Goal: Navigation & Orientation: Find specific page/section

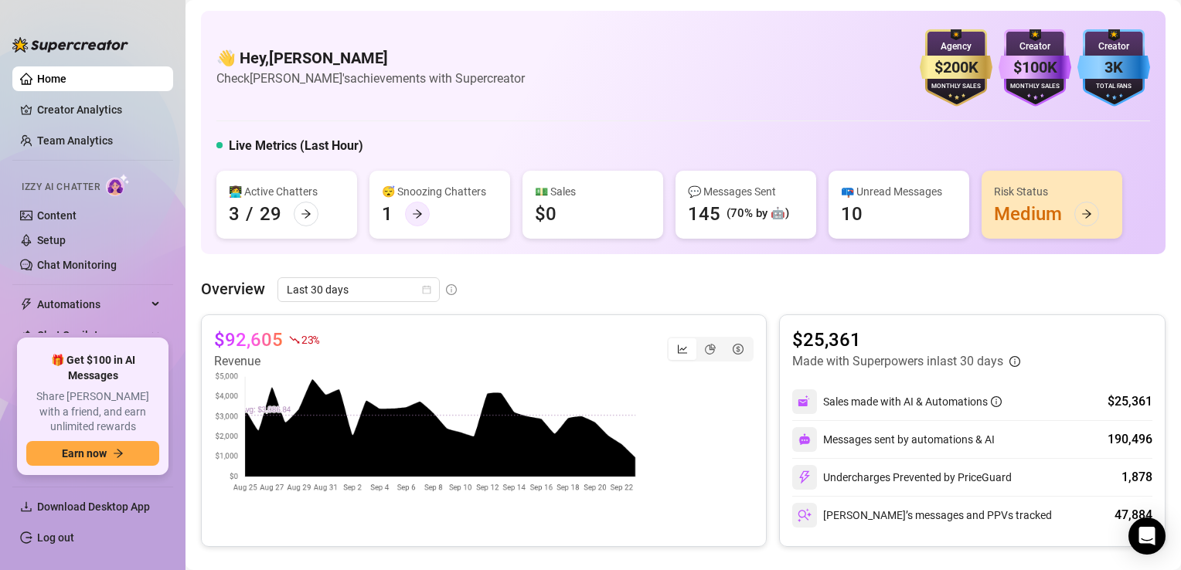
click at [421, 206] on div at bounding box center [417, 214] width 25 height 25
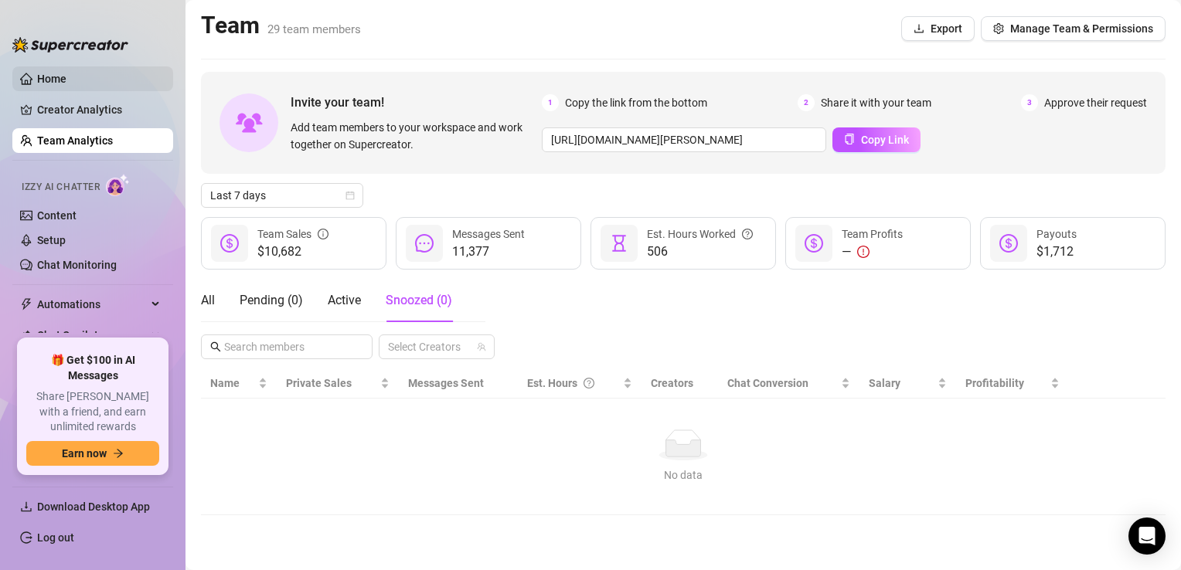
click at [49, 80] on link "Home" at bounding box center [51, 79] width 29 height 12
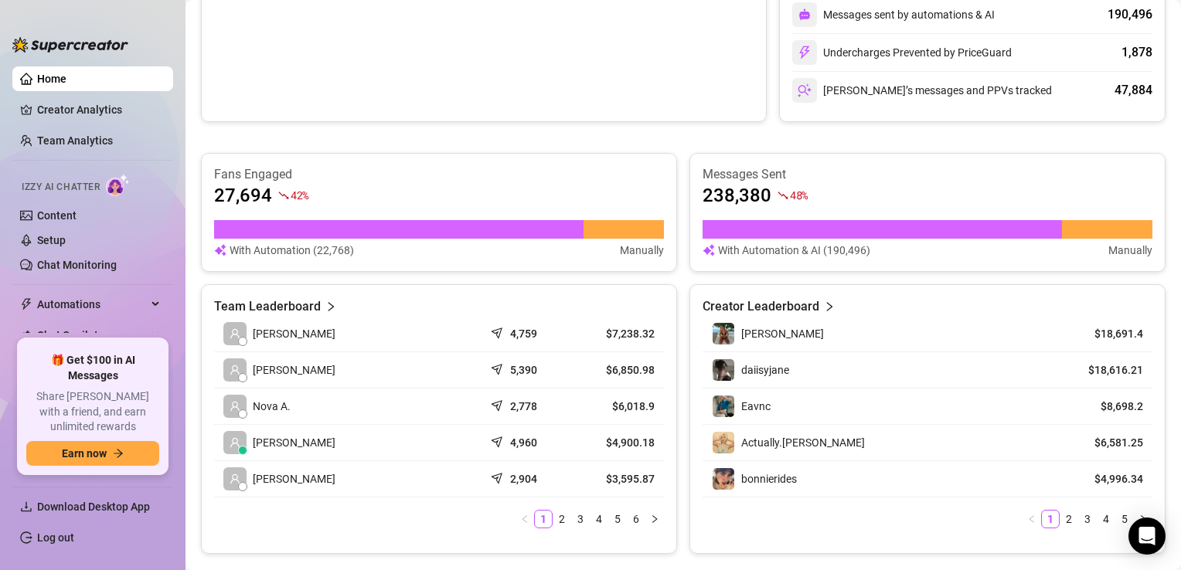
scroll to position [426, 0]
click at [553, 515] on link "2" at bounding box center [561, 518] width 17 height 17
click at [574, 516] on link "3" at bounding box center [580, 518] width 17 height 17
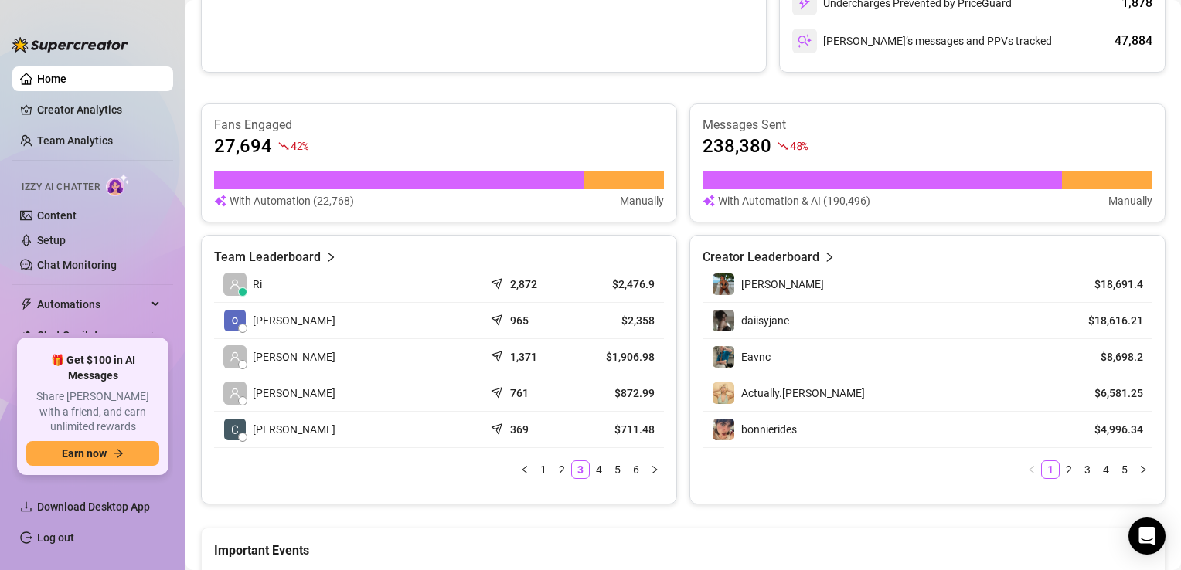
scroll to position [475, 0]
click at [559, 468] on link "2" at bounding box center [561, 469] width 17 height 17
click at [573, 468] on link "3" at bounding box center [580, 469] width 17 height 17
click at [650, 465] on icon "right" at bounding box center [654, 469] width 9 height 9
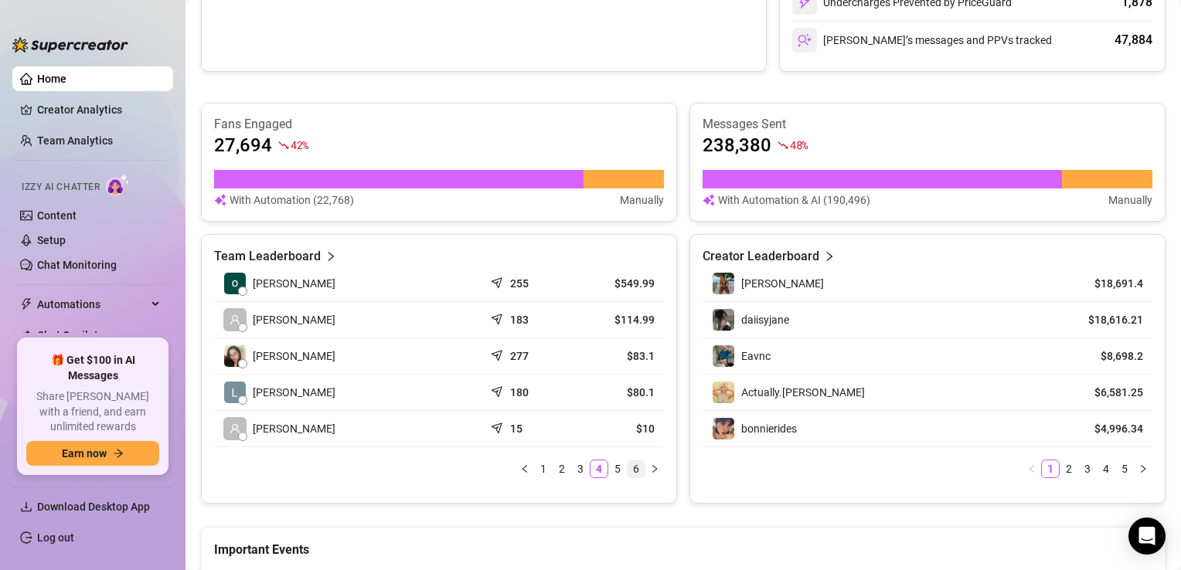
click at [631, 468] on link "6" at bounding box center [636, 469] width 17 height 17
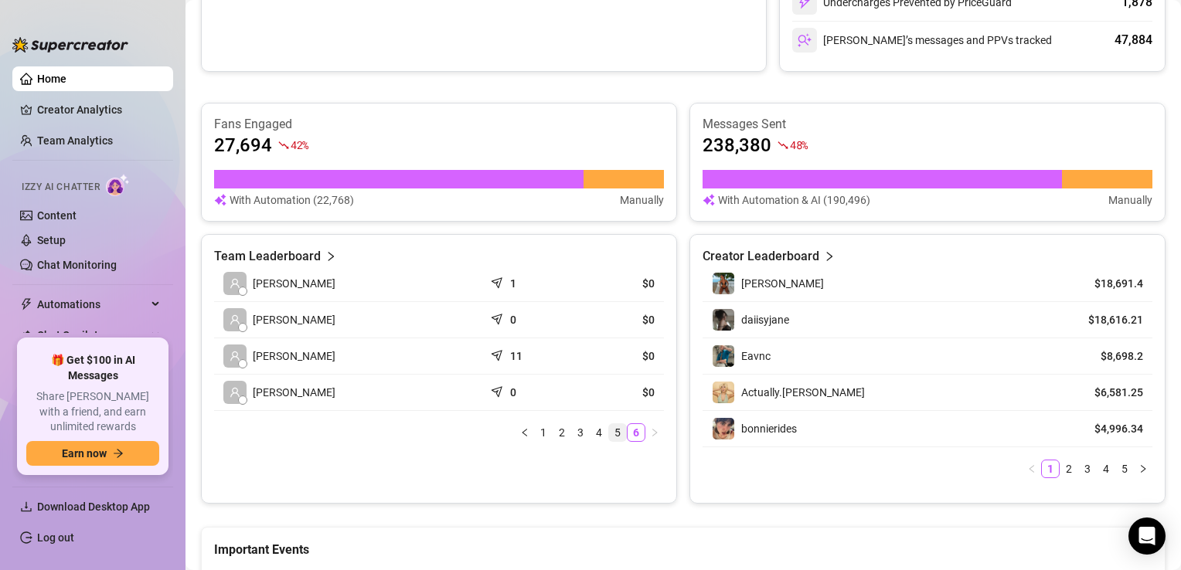
click at [609, 428] on link "5" at bounding box center [617, 432] width 17 height 17
click at [597, 465] on link "4" at bounding box center [599, 469] width 17 height 17
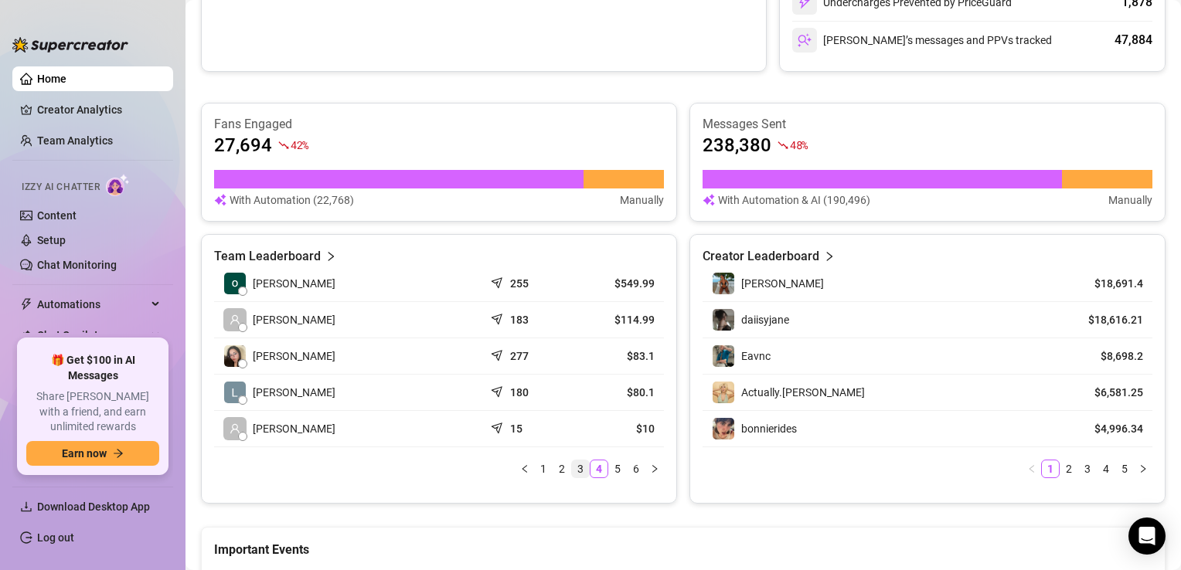
click at [576, 468] on link "3" at bounding box center [580, 469] width 17 height 17
click at [559, 465] on link "2" at bounding box center [561, 469] width 17 height 17
click at [539, 468] on link "1" at bounding box center [543, 469] width 17 height 17
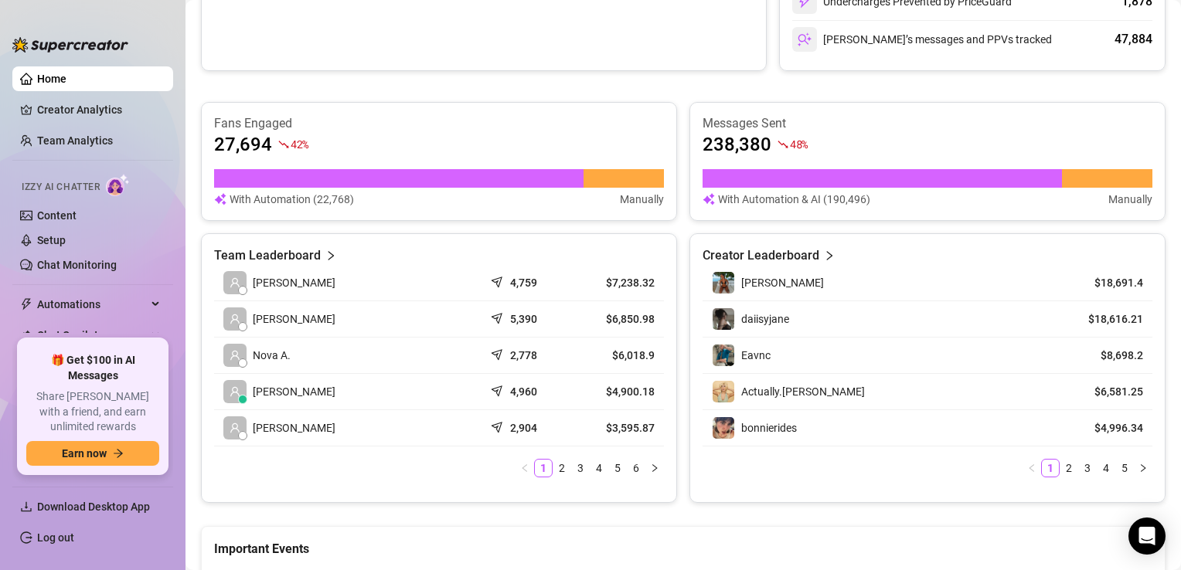
scroll to position [477, 0]
click at [1061, 459] on link "2" at bounding box center [1069, 467] width 17 height 17
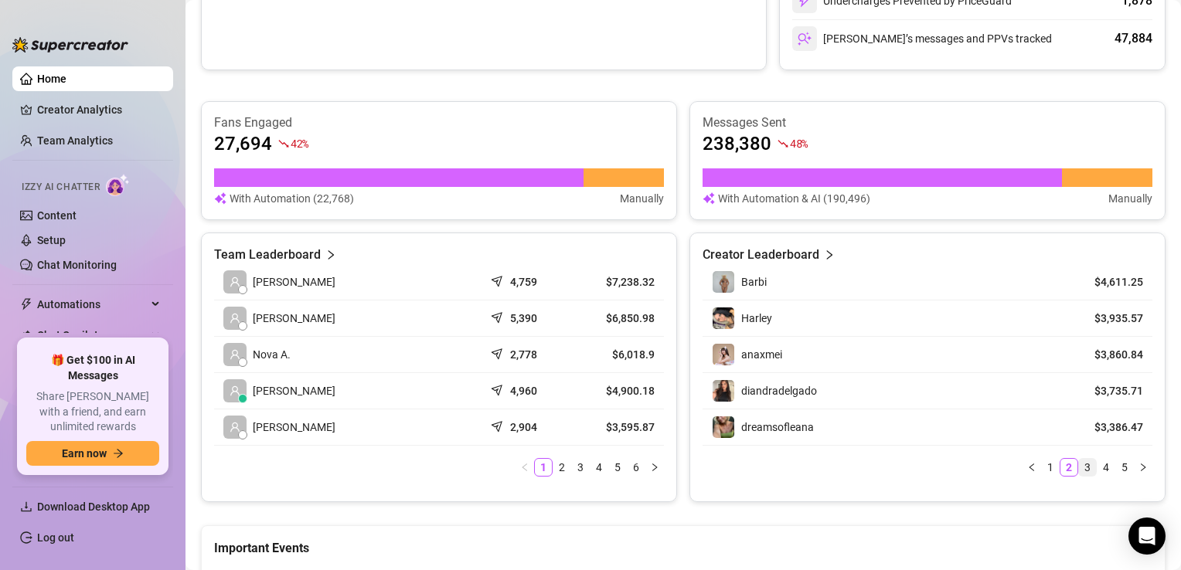
click at [1079, 462] on link "3" at bounding box center [1087, 467] width 17 height 17
click at [1098, 467] on link "4" at bounding box center [1106, 467] width 17 height 17
click at [1116, 466] on link "5" at bounding box center [1124, 467] width 17 height 17
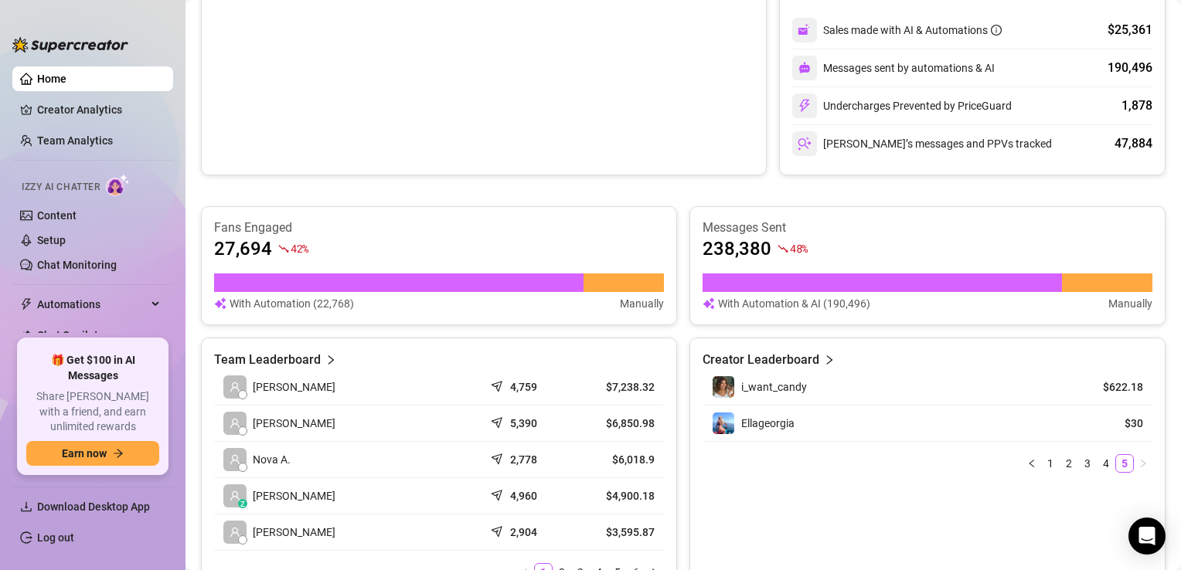
scroll to position [369, 0]
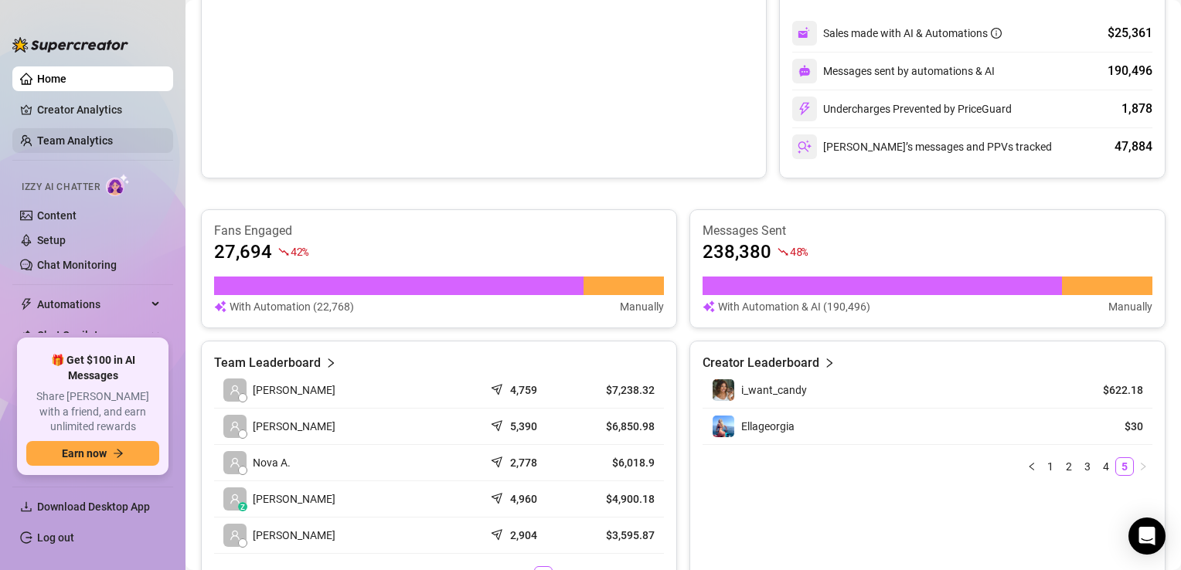
click at [113, 145] on link "Team Analytics" at bounding box center [75, 141] width 76 height 12
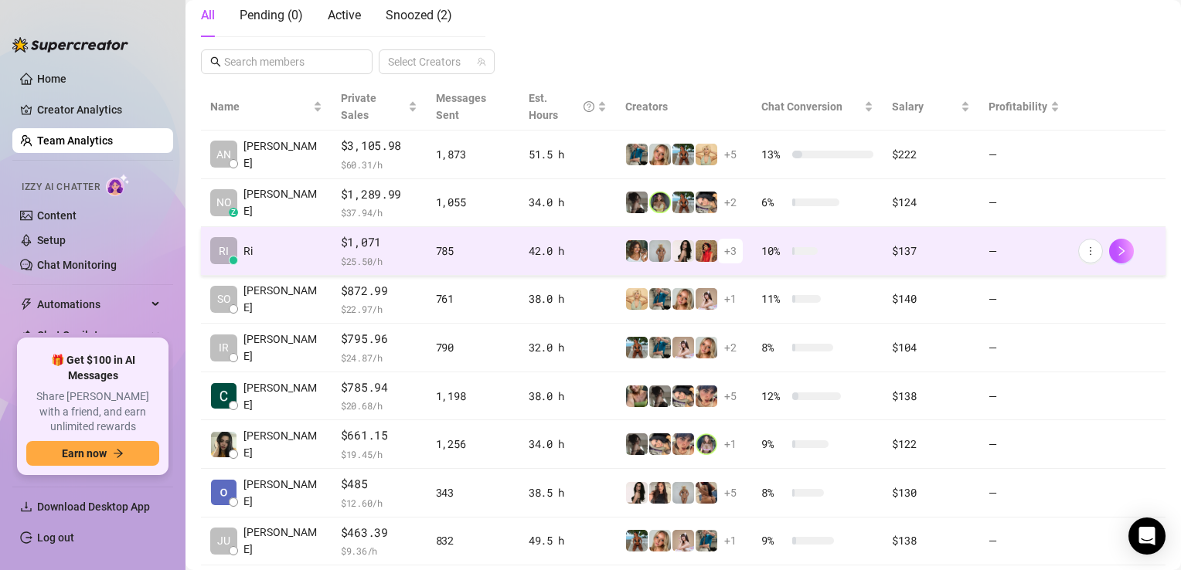
scroll to position [284, 0]
click at [1116, 240] on button "button" at bounding box center [1121, 252] width 25 height 25
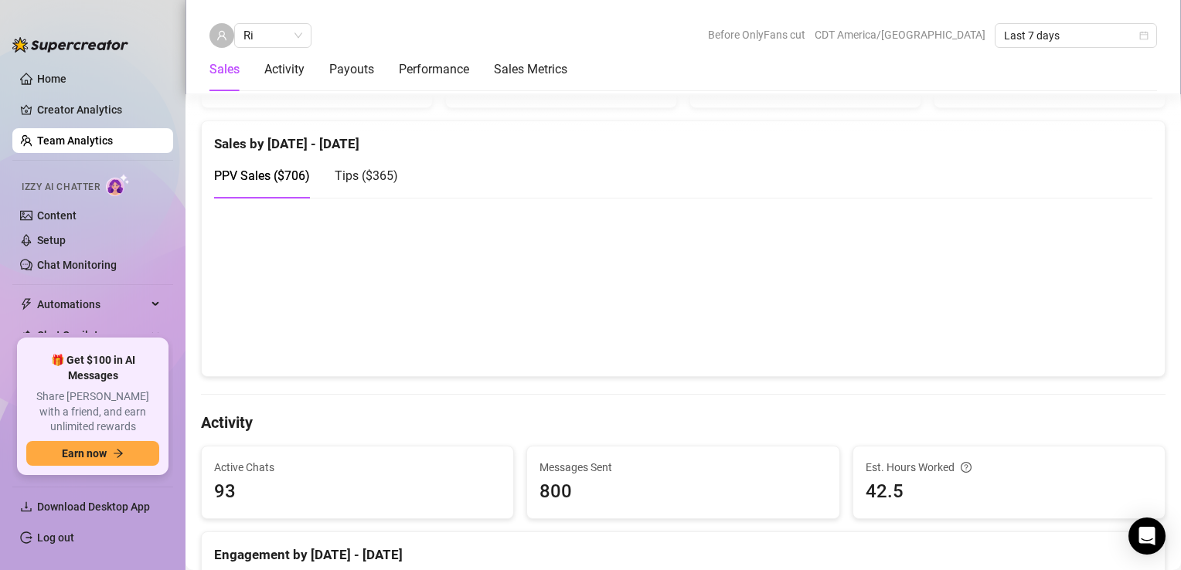
scroll to position [266, 0]
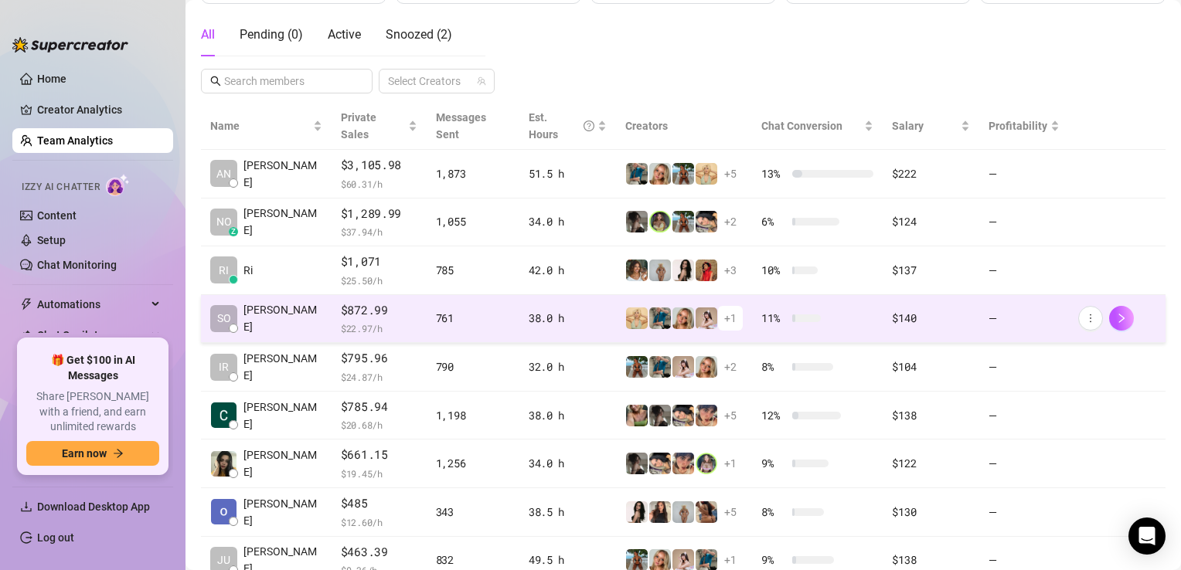
scroll to position [399, 0]
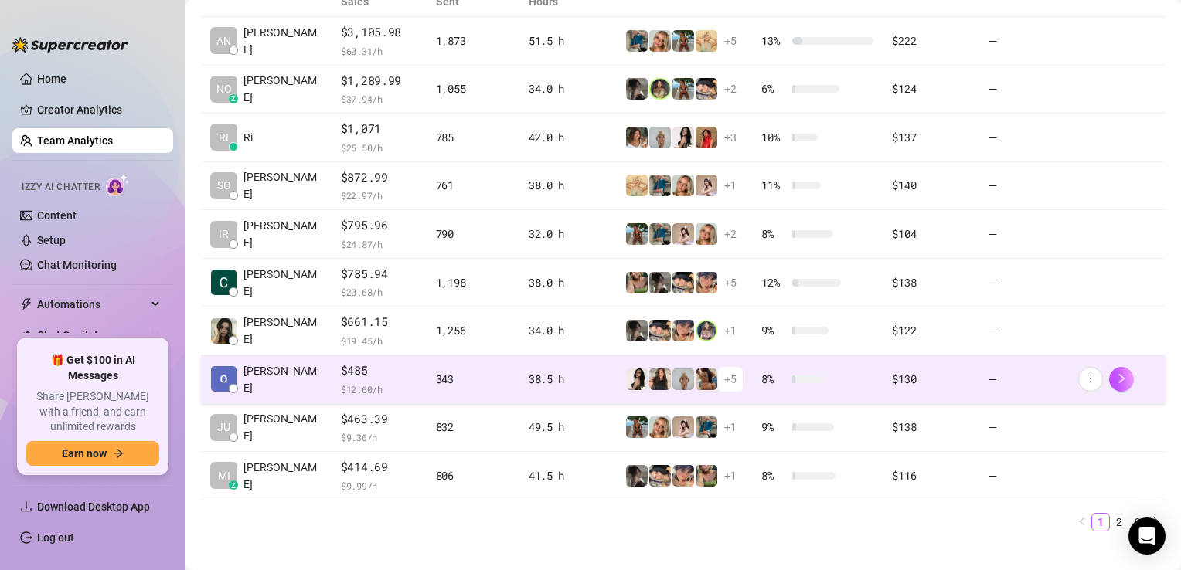
click at [288, 356] on td "[PERSON_NAME]" at bounding box center [266, 380] width 131 height 49
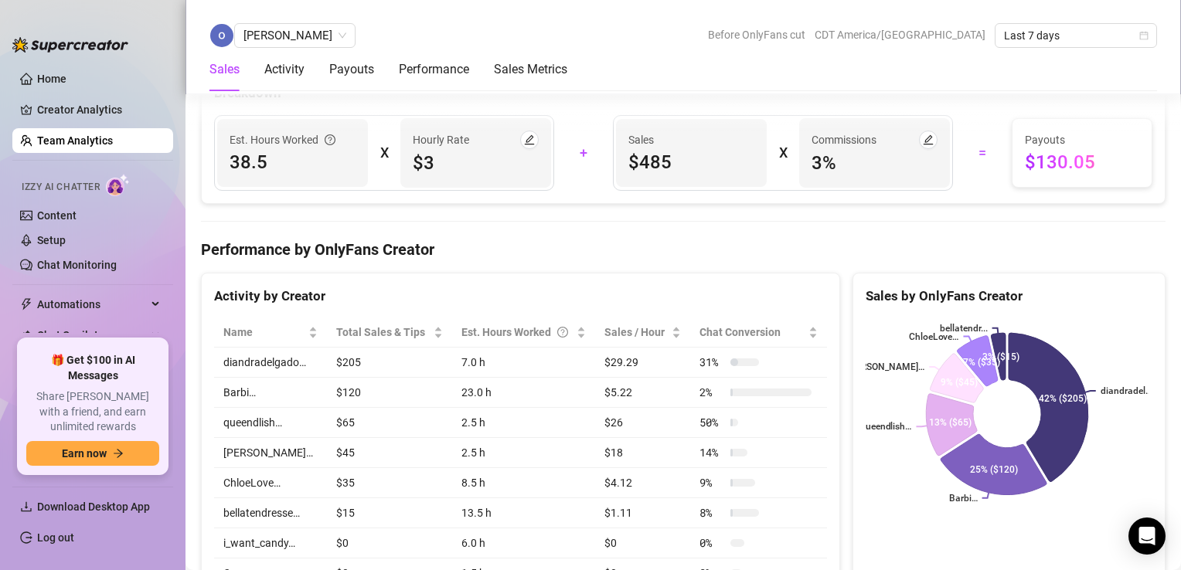
scroll to position [1478, 0]
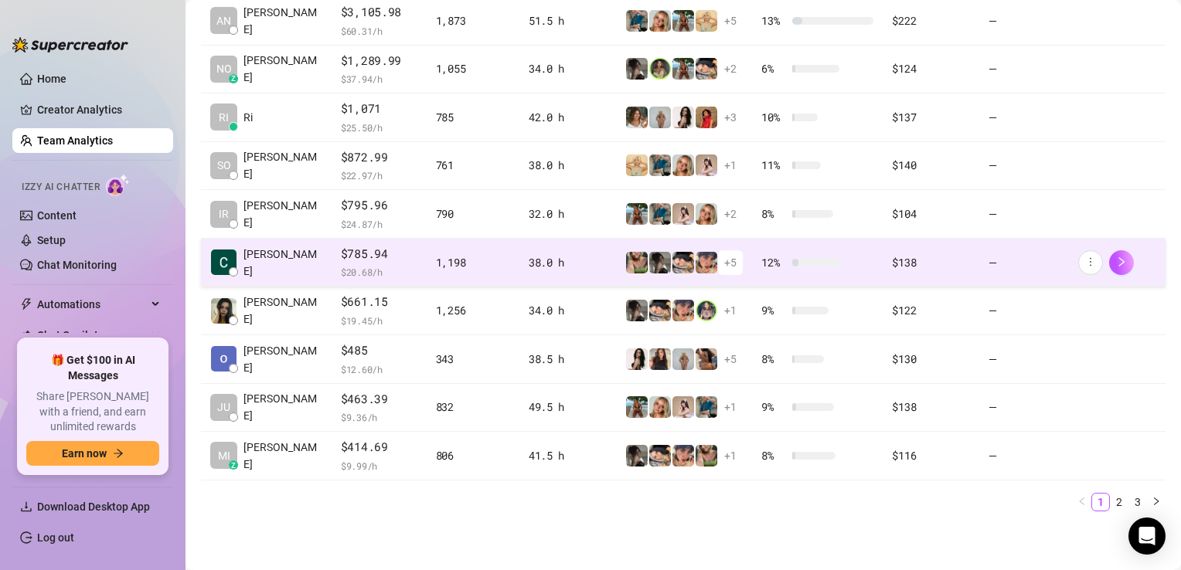
scroll to position [399, 0]
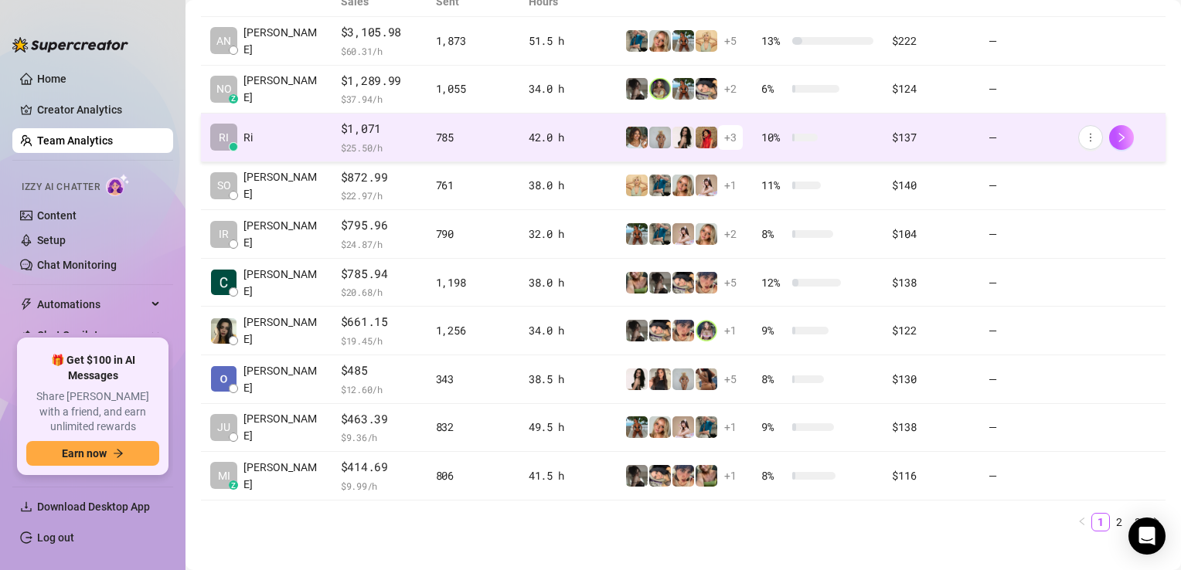
click at [284, 115] on td "RI Ri" at bounding box center [266, 138] width 131 height 49
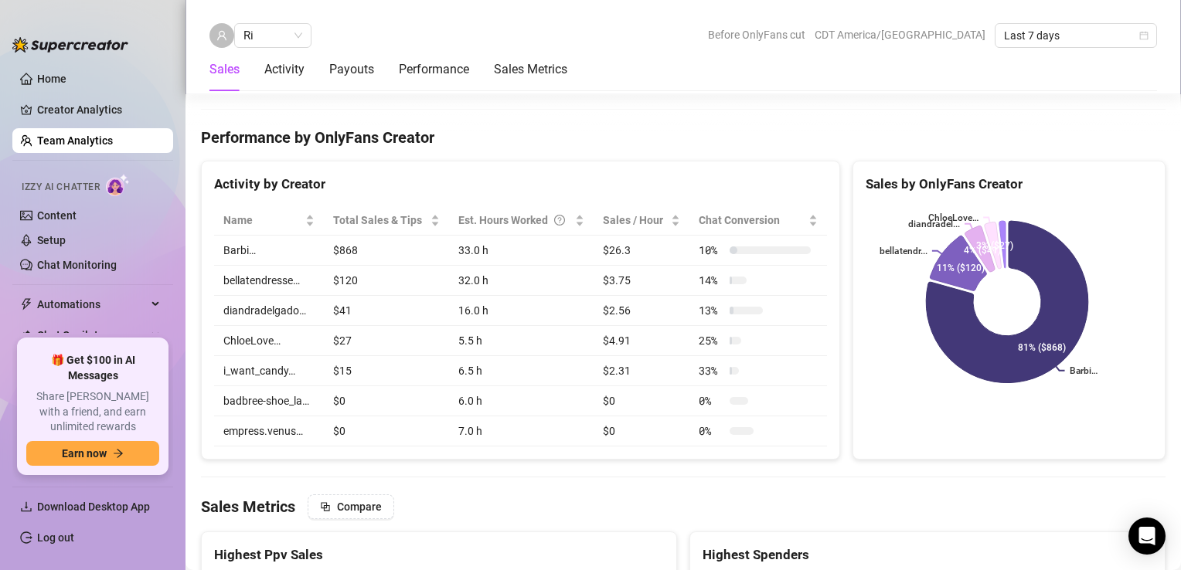
scroll to position [2202, 0]
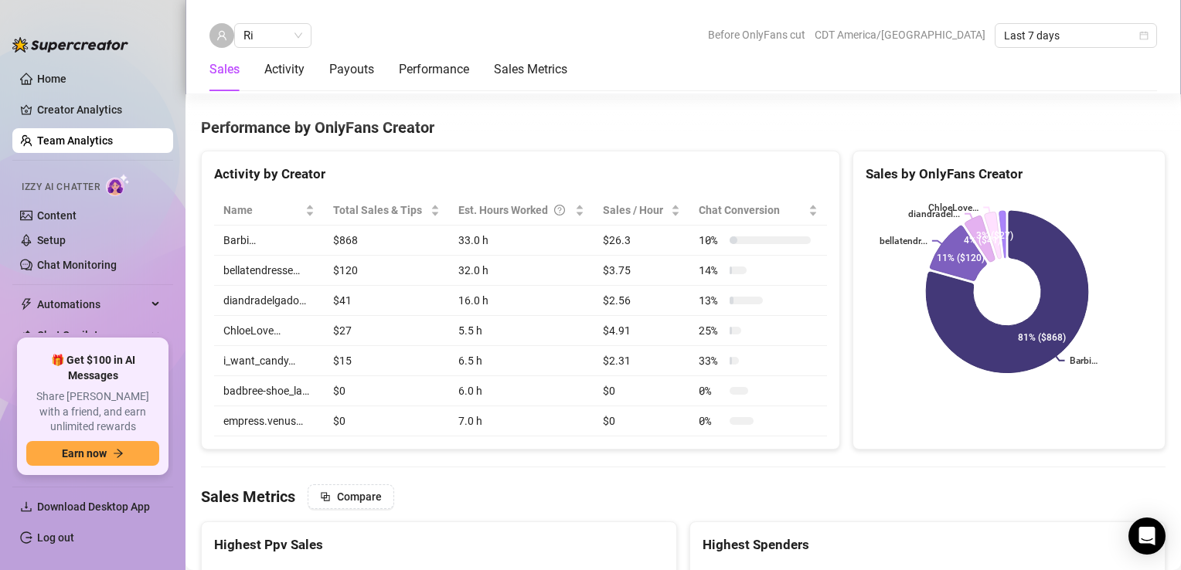
click at [110, 140] on link "Team Analytics" at bounding box center [75, 141] width 76 height 12
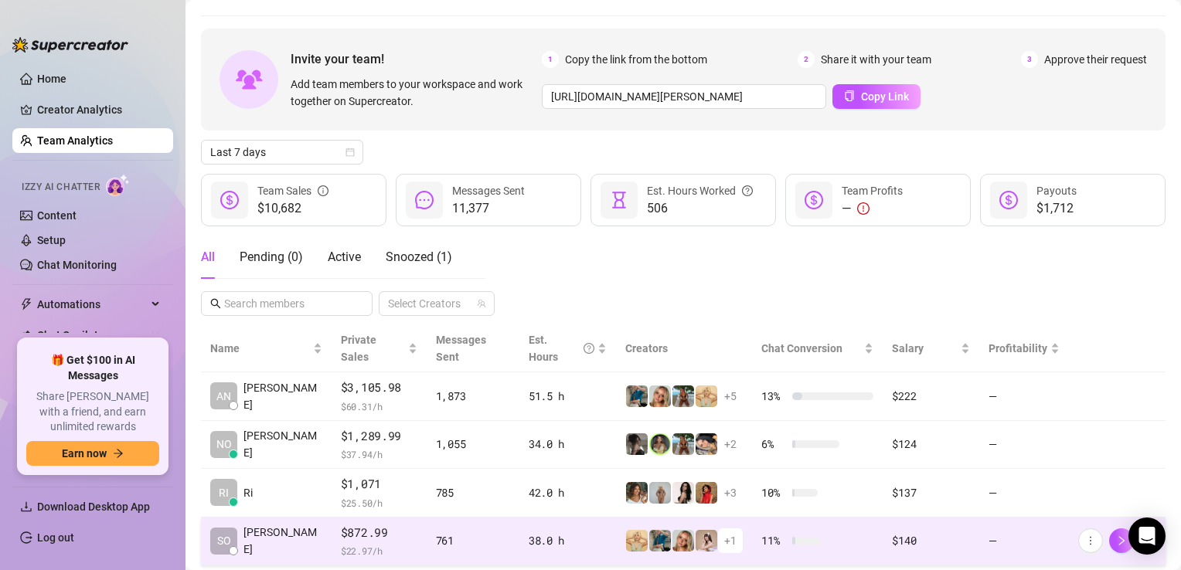
scroll to position [39, 0]
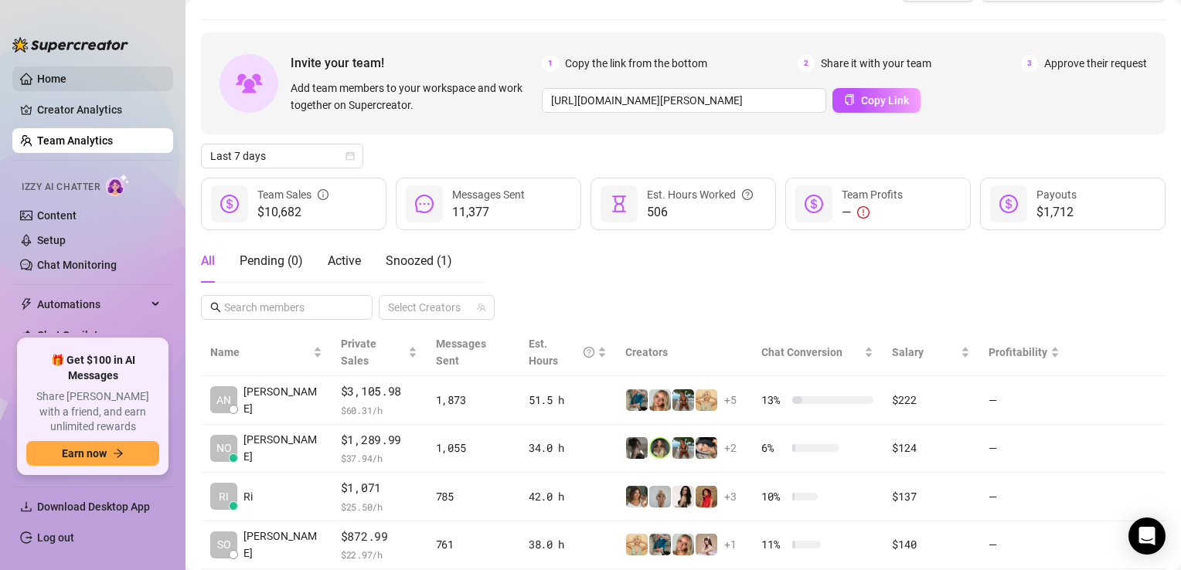
click at [66, 84] on link "Home" at bounding box center [51, 79] width 29 height 12
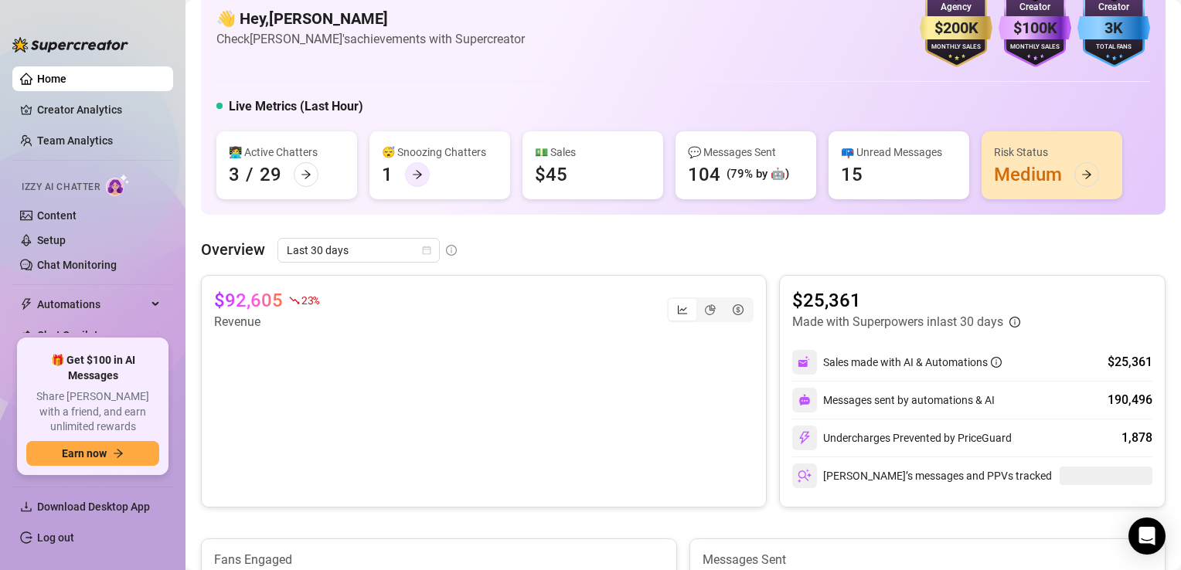
click at [424, 174] on div at bounding box center [417, 174] width 25 height 25
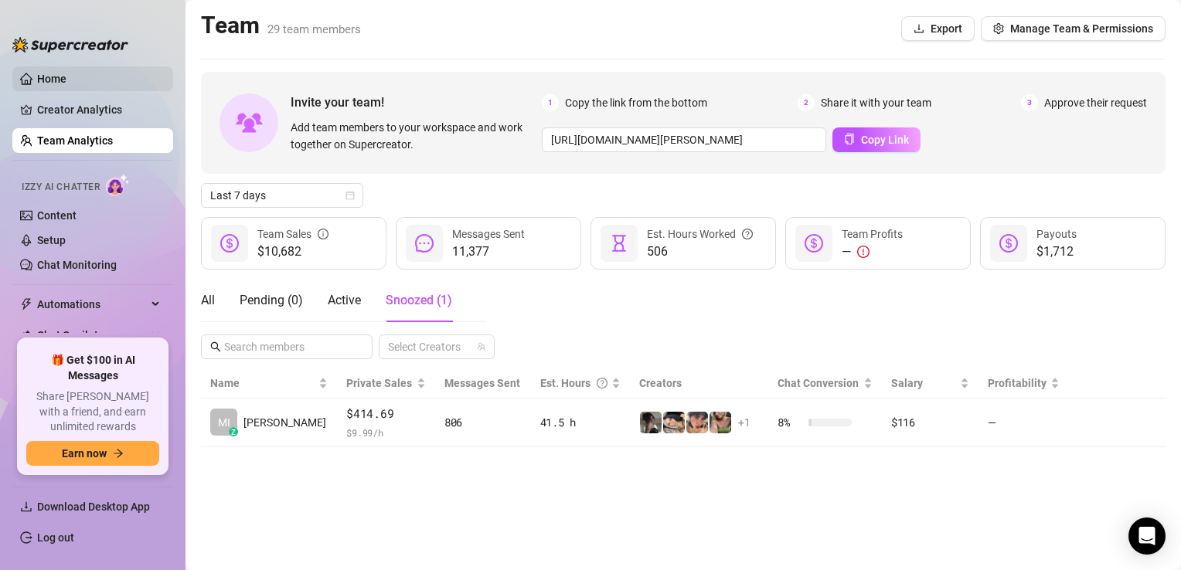
click at [66, 73] on link "Home" at bounding box center [51, 79] width 29 height 12
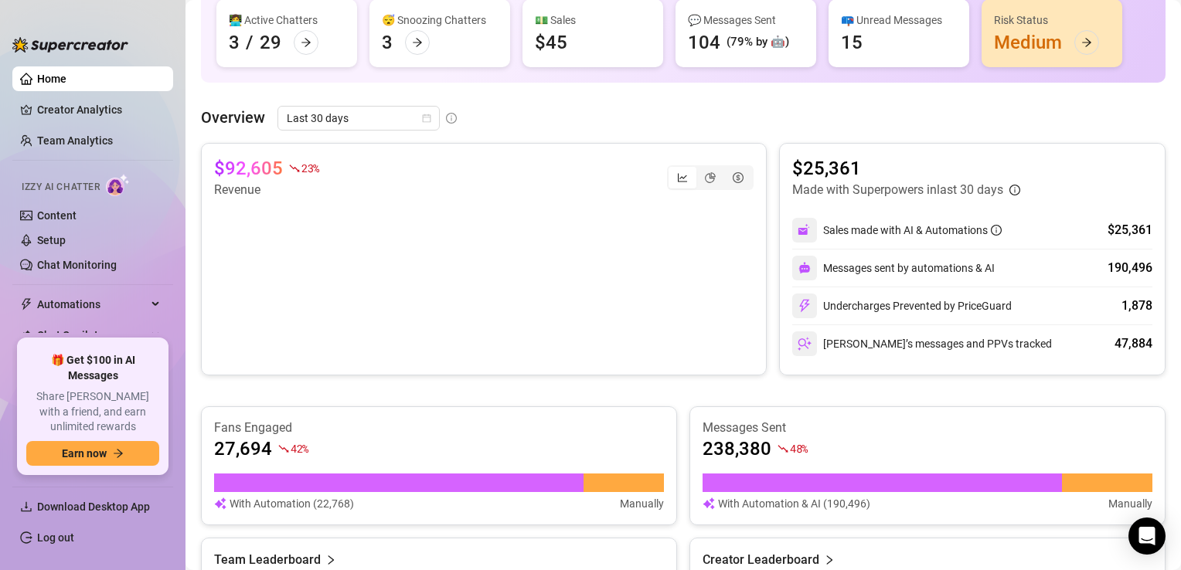
scroll to position [182, 0]
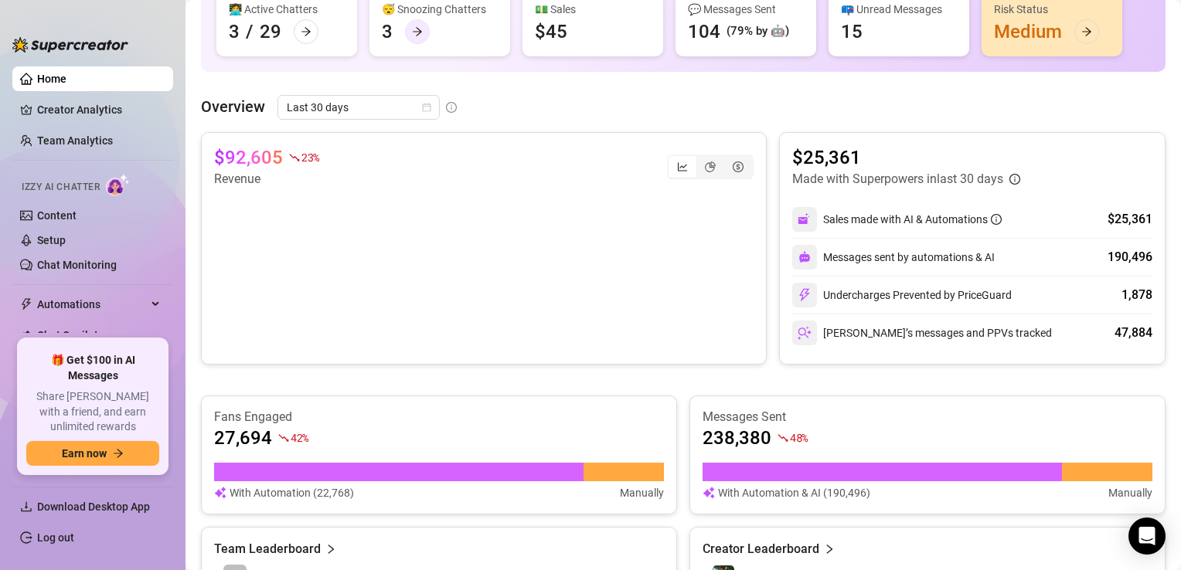
click at [417, 23] on div at bounding box center [417, 31] width 25 height 25
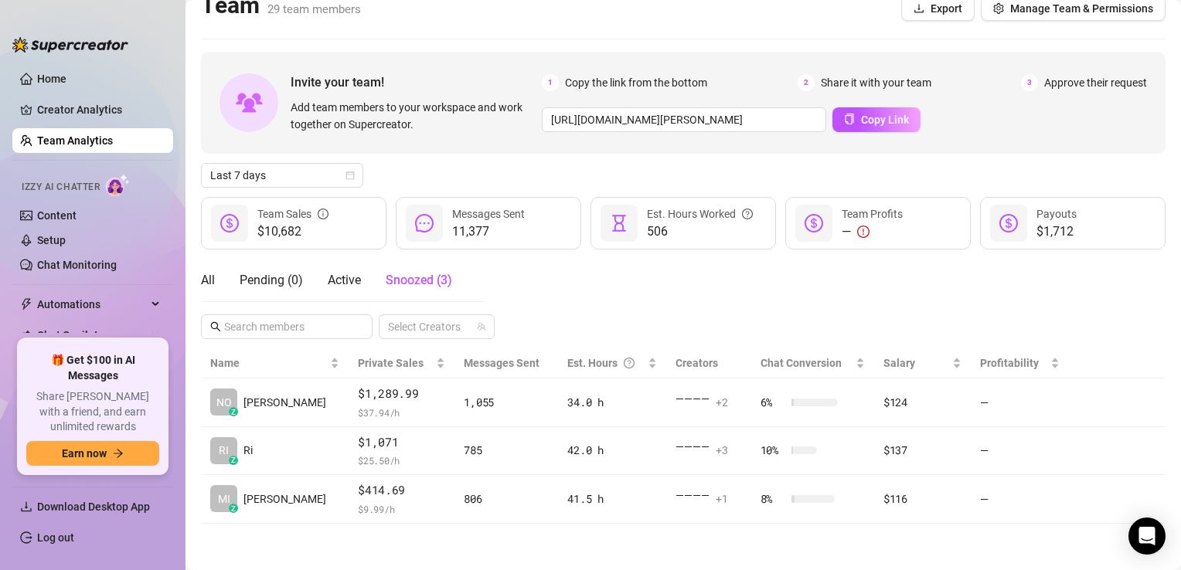
scroll to position [19, 0]
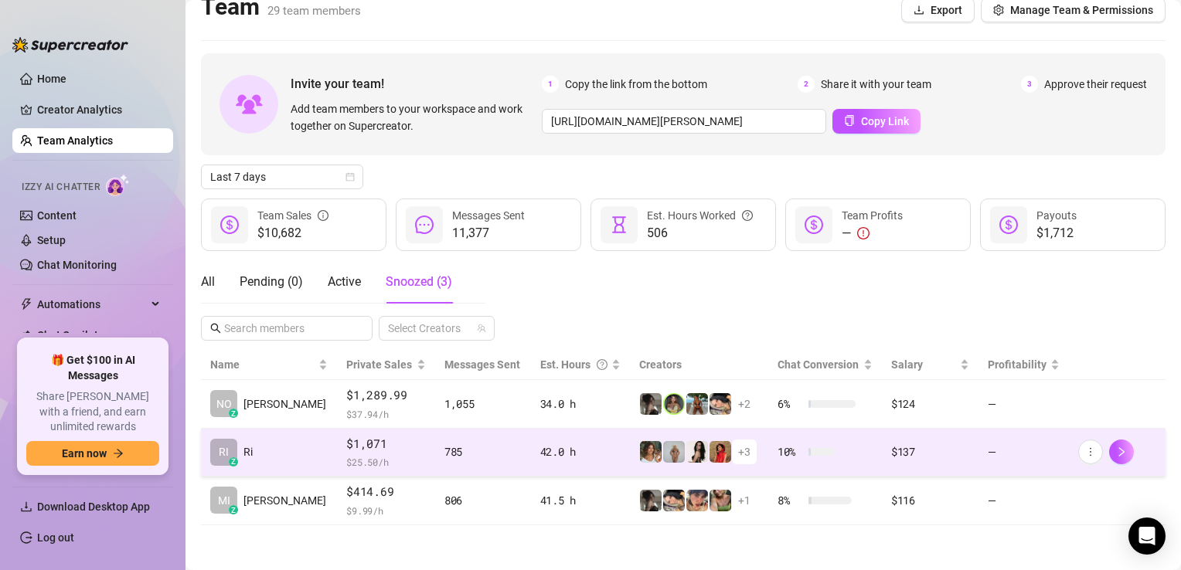
click at [260, 444] on td "RI z Ri" at bounding box center [269, 453] width 136 height 49
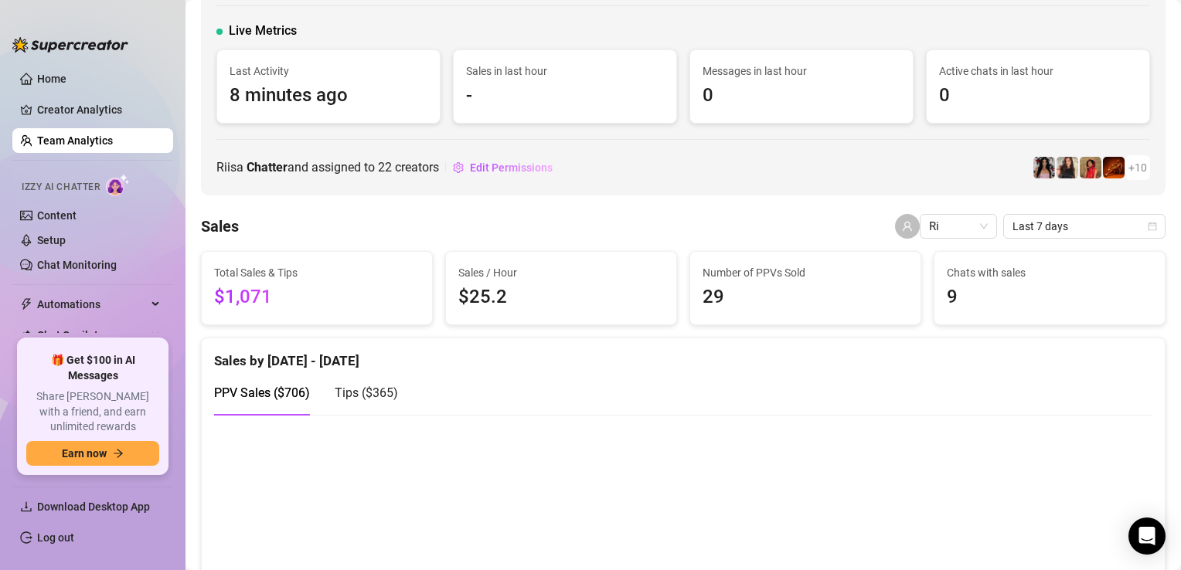
scroll to position [83, 0]
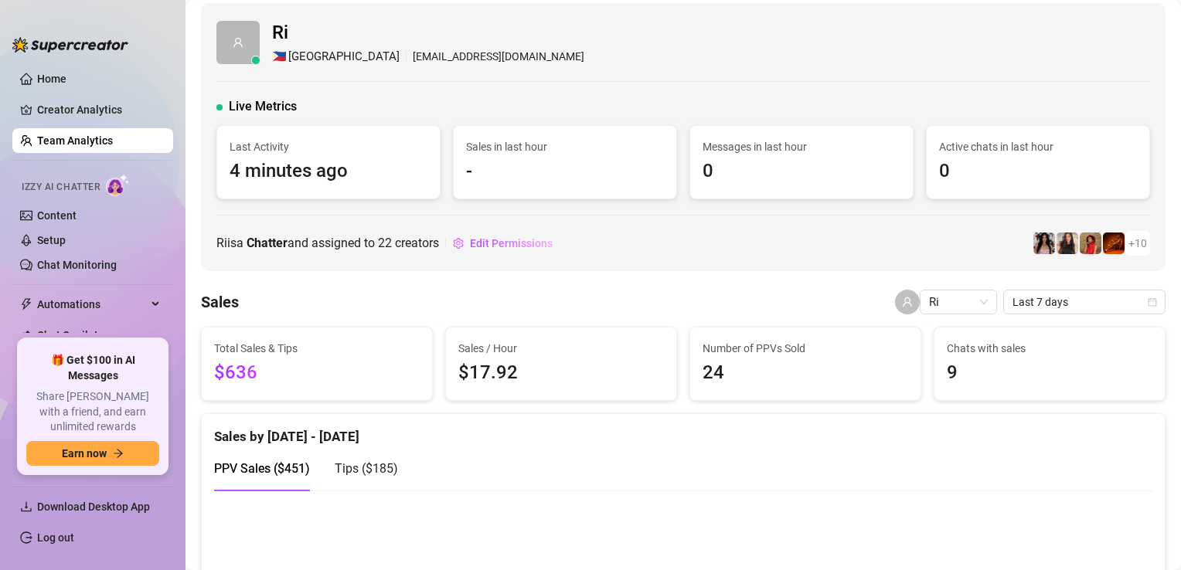
scroll to position [6, 0]
click at [65, 80] on link "Home" at bounding box center [51, 79] width 29 height 12
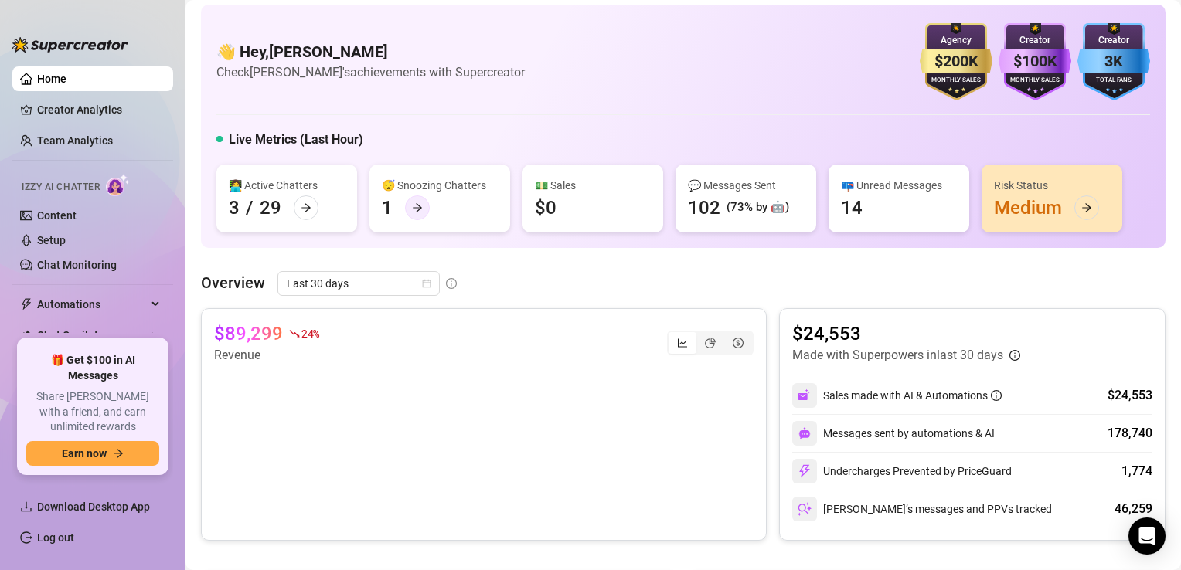
click at [406, 202] on div at bounding box center [417, 208] width 25 height 25
